Goal: Entertainment & Leisure: Consume media (video, audio)

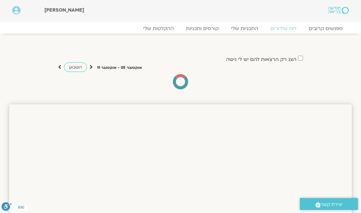
click at [286, 27] on link "לוח שידורים" at bounding box center [283, 28] width 38 height 6
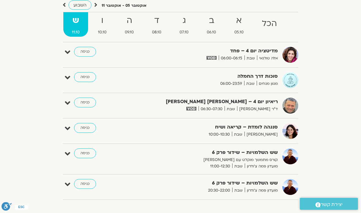
scroll to position [67, 0]
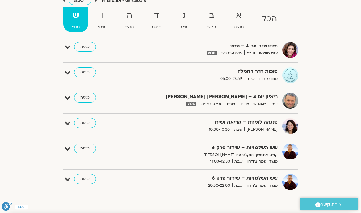
click at [91, 99] on link "כניסה" at bounding box center [85, 98] width 22 height 10
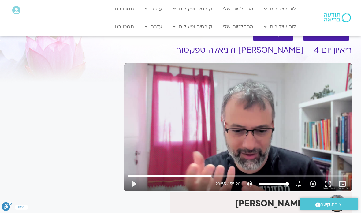
click at [223, 174] on input "Seek" at bounding box center [237, 176] width 219 height 4
click at [326, 180] on button "fullscreen" at bounding box center [327, 183] width 15 height 15
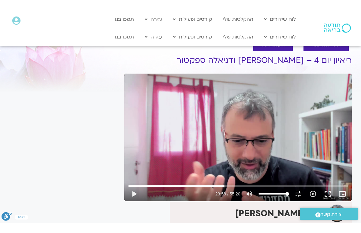
scroll to position [7, 0]
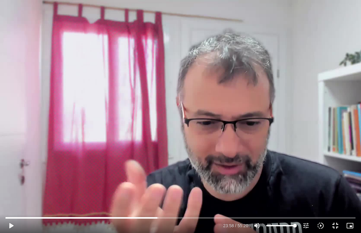
click at [12, 212] on button "play_arrow" at bounding box center [11, 225] width 15 height 15
click at [12, 212] on button "pause" at bounding box center [11, 225] width 15 height 15
click at [4, 212] on button "play_arrow" at bounding box center [11, 225] width 15 height 15
click at [13, 212] on button "pause" at bounding box center [11, 225] width 15 height 15
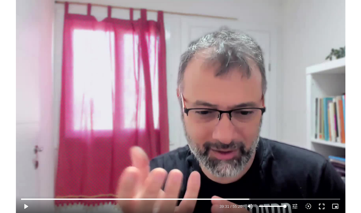
scroll to position [0, 0]
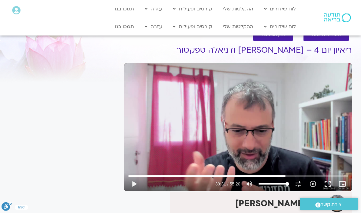
click at [320, 40] on link "לוח שידורים יומי" at bounding box center [294, 39] width 67 height 14
type input "2371.63500753231"
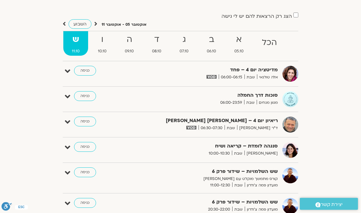
scroll to position [43, 0]
click at [83, 172] on link "כניסה" at bounding box center [85, 172] width 22 height 10
click at [87, 167] on link "כניסה" at bounding box center [85, 172] width 22 height 10
